Goal: Transaction & Acquisition: Obtain resource

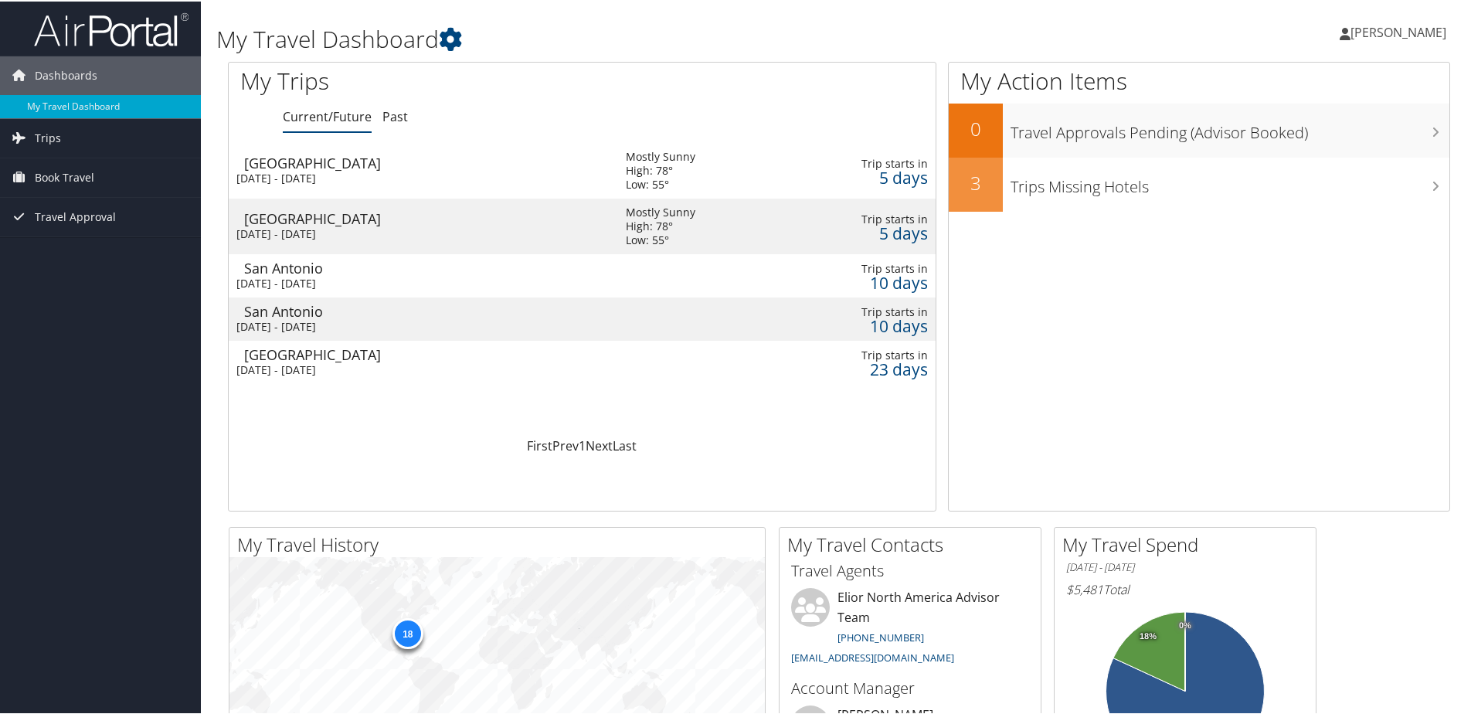
click at [274, 356] on div "Boston" at bounding box center [427, 353] width 366 height 14
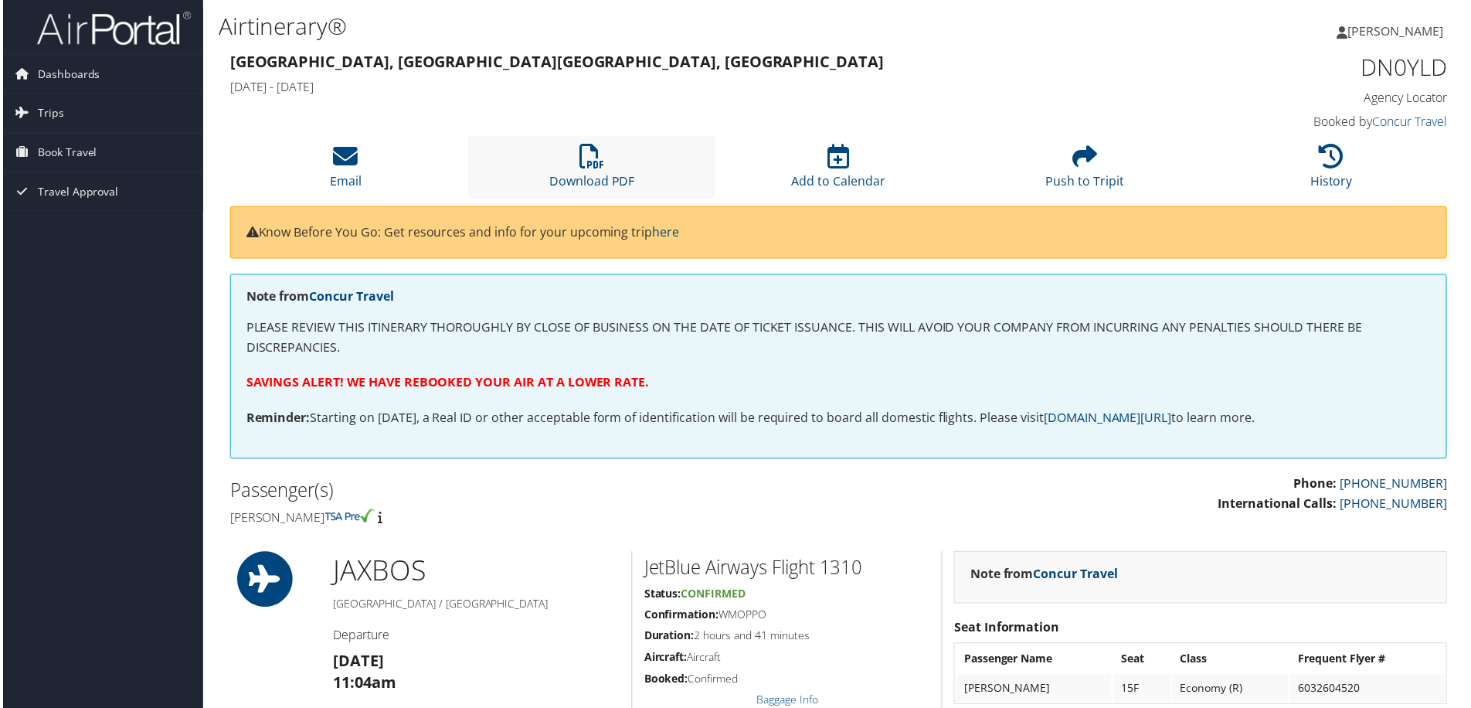
click at [604, 162] on li "Download PDF" at bounding box center [591, 168] width 247 height 63
click at [592, 163] on icon at bounding box center [592, 157] width 25 height 25
click at [350, 173] on link "Email" at bounding box center [344, 171] width 32 height 37
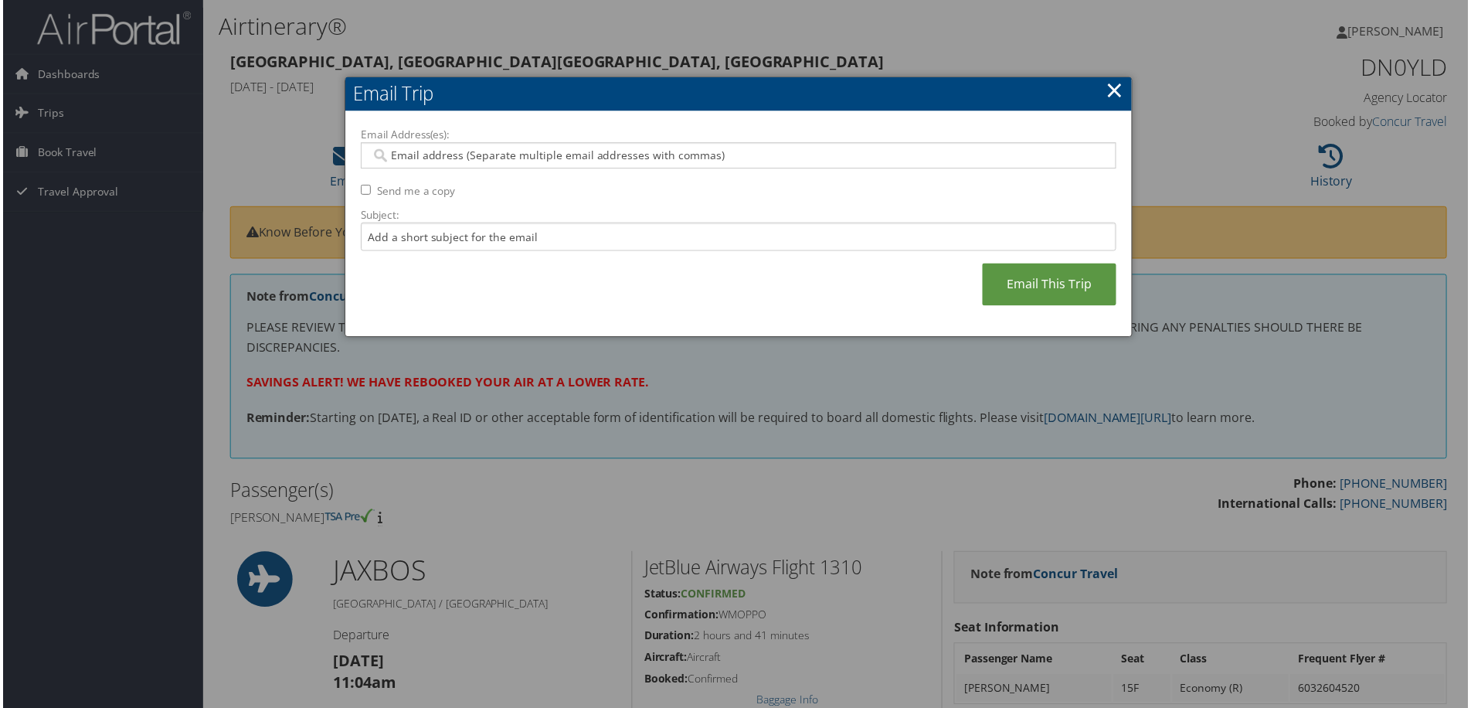
click at [1110, 94] on link "×" at bounding box center [1116, 90] width 18 height 31
